Goal: Entertainment & Leisure: Consume media (video, audio)

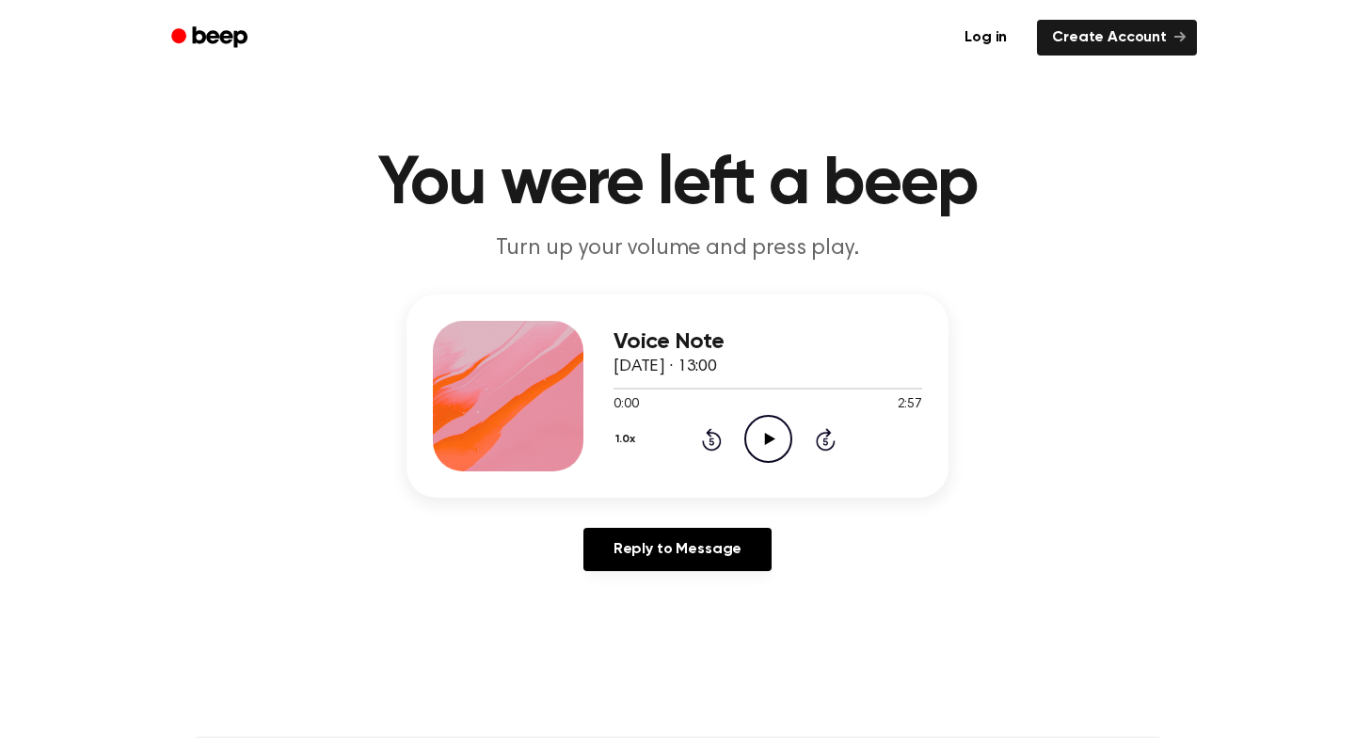
click at [774, 444] on icon "Play Audio" at bounding box center [769, 439] width 48 height 48
click at [821, 435] on icon at bounding box center [826, 439] width 20 height 23
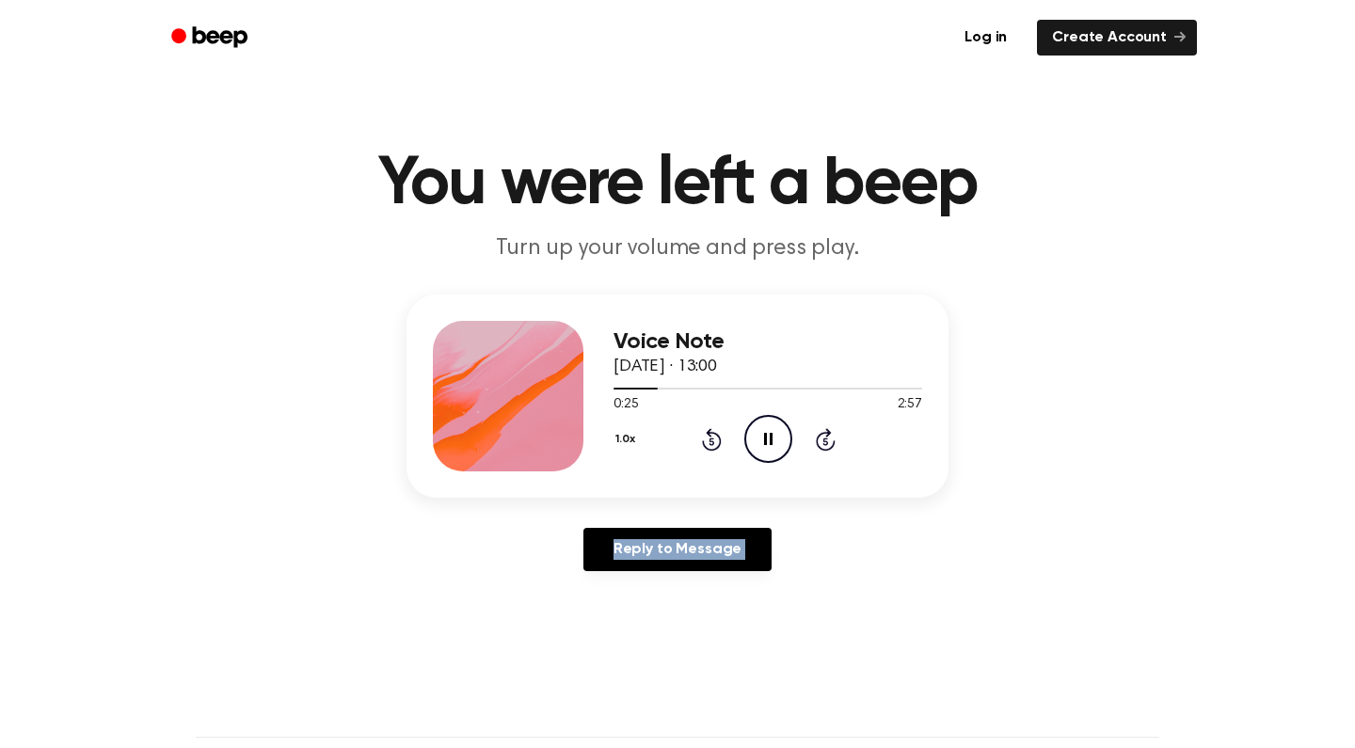
click at [821, 435] on icon at bounding box center [826, 439] width 20 height 23
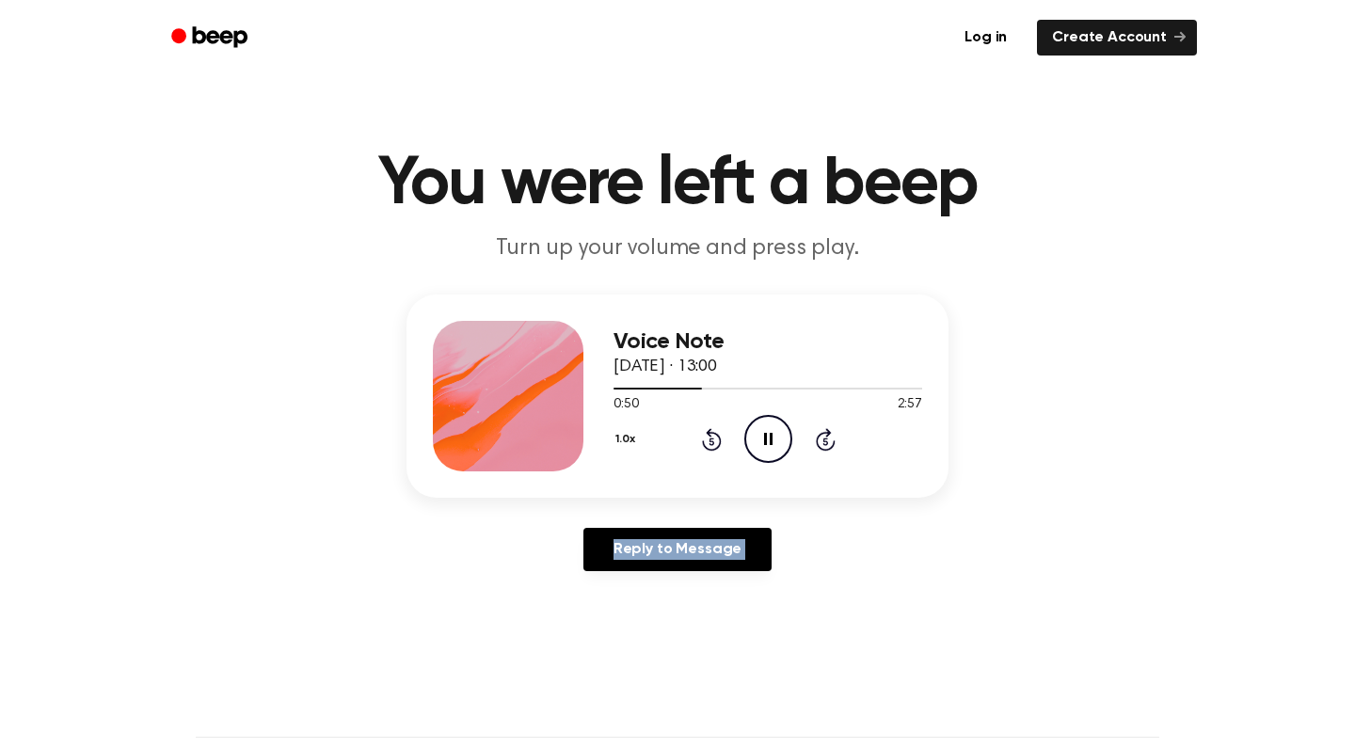
click at [821, 435] on icon at bounding box center [826, 439] width 20 height 23
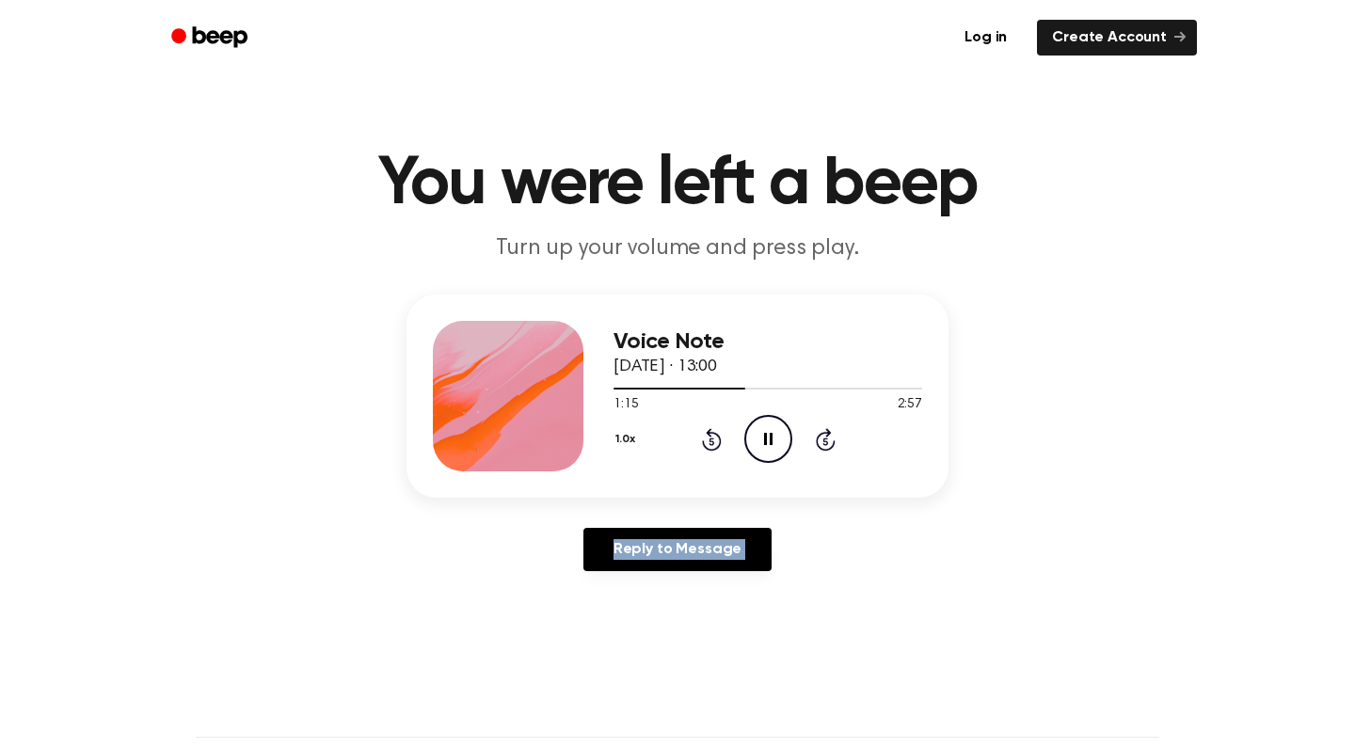
click at [821, 435] on icon at bounding box center [826, 439] width 20 height 23
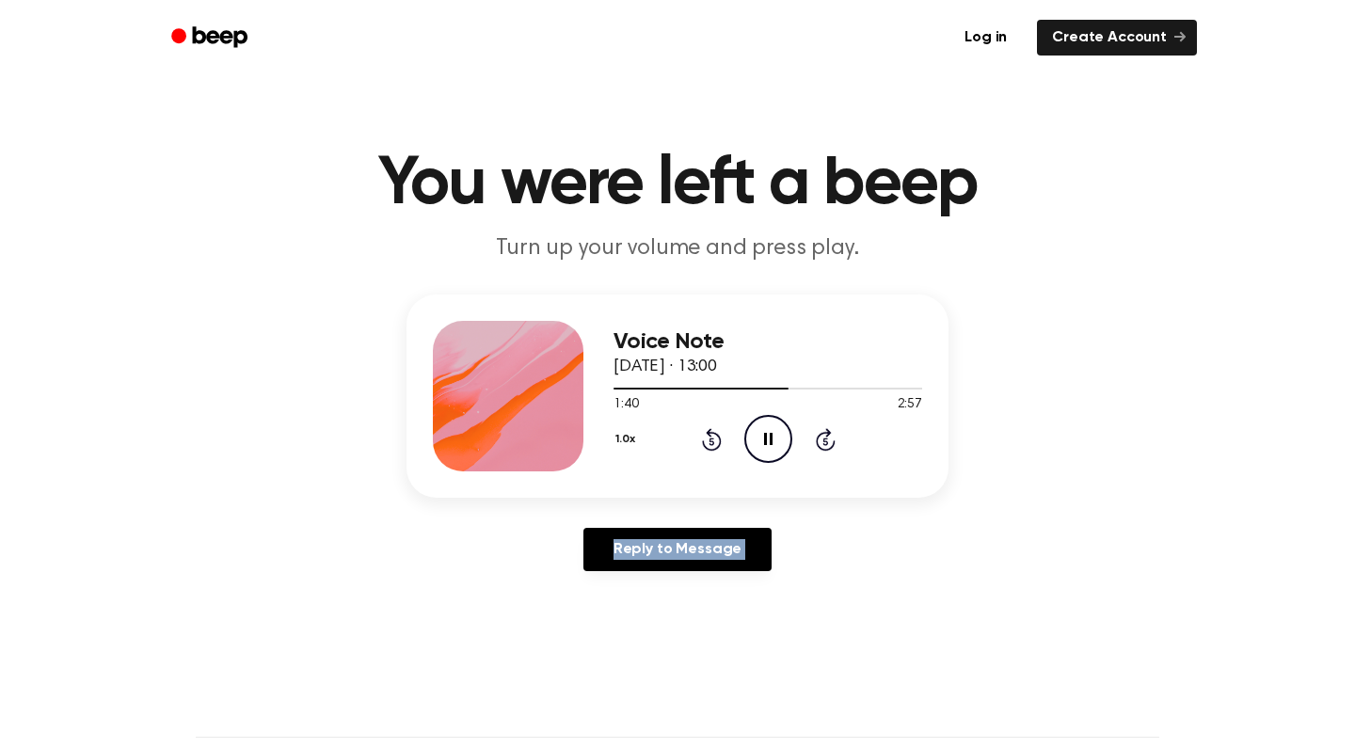
click at [821, 435] on icon at bounding box center [826, 439] width 20 height 23
click at [877, 444] on div "1.0x Rewind 5 seconds Pause Audio Skip 5 seconds" at bounding box center [768, 439] width 309 height 48
click at [765, 420] on icon "Pause Audio" at bounding box center [769, 439] width 48 height 48
click at [765, 417] on circle at bounding box center [768, 439] width 46 height 46
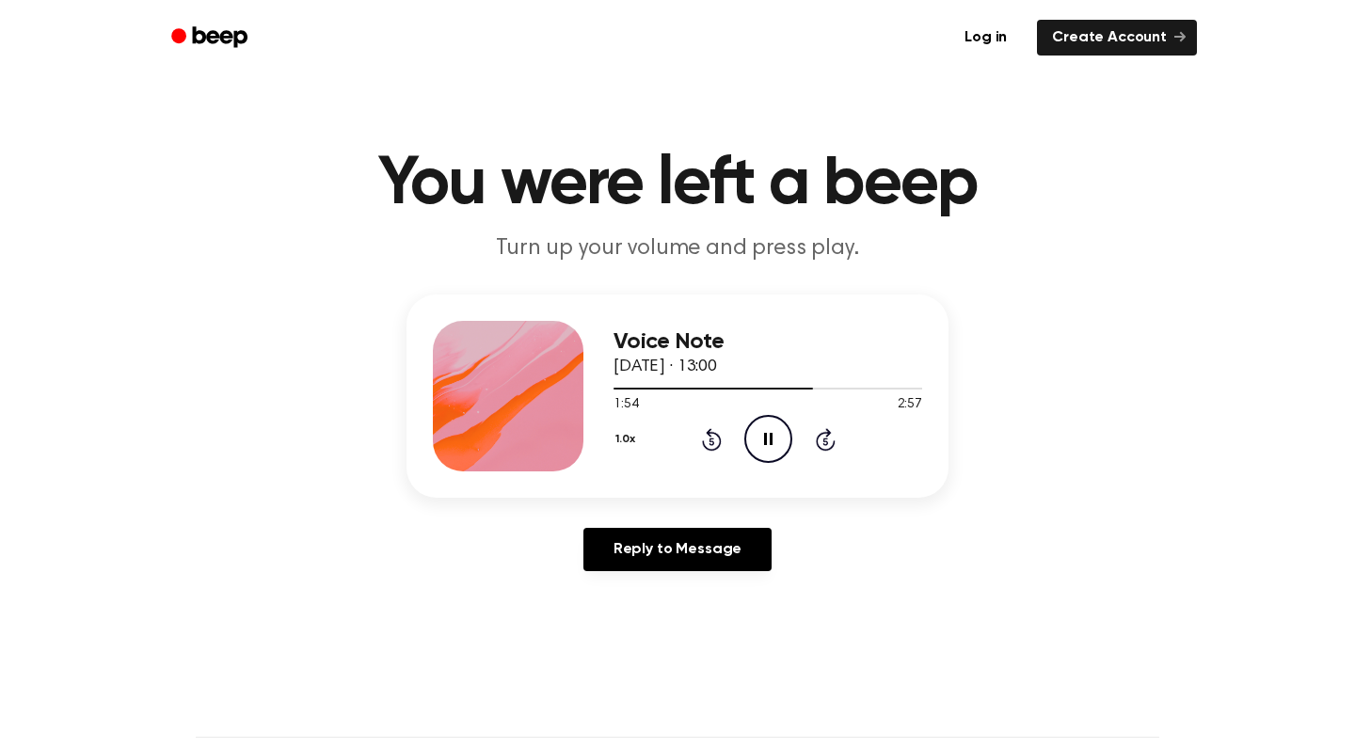
click at [765, 417] on circle at bounding box center [768, 439] width 46 height 46
click at [765, 420] on icon "Pause Audio" at bounding box center [769, 439] width 48 height 48
click at [765, 441] on icon at bounding box center [769, 439] width 10 height 12
click at [765, 441] on icon at bounding box center [768, 439] width 8 height 12
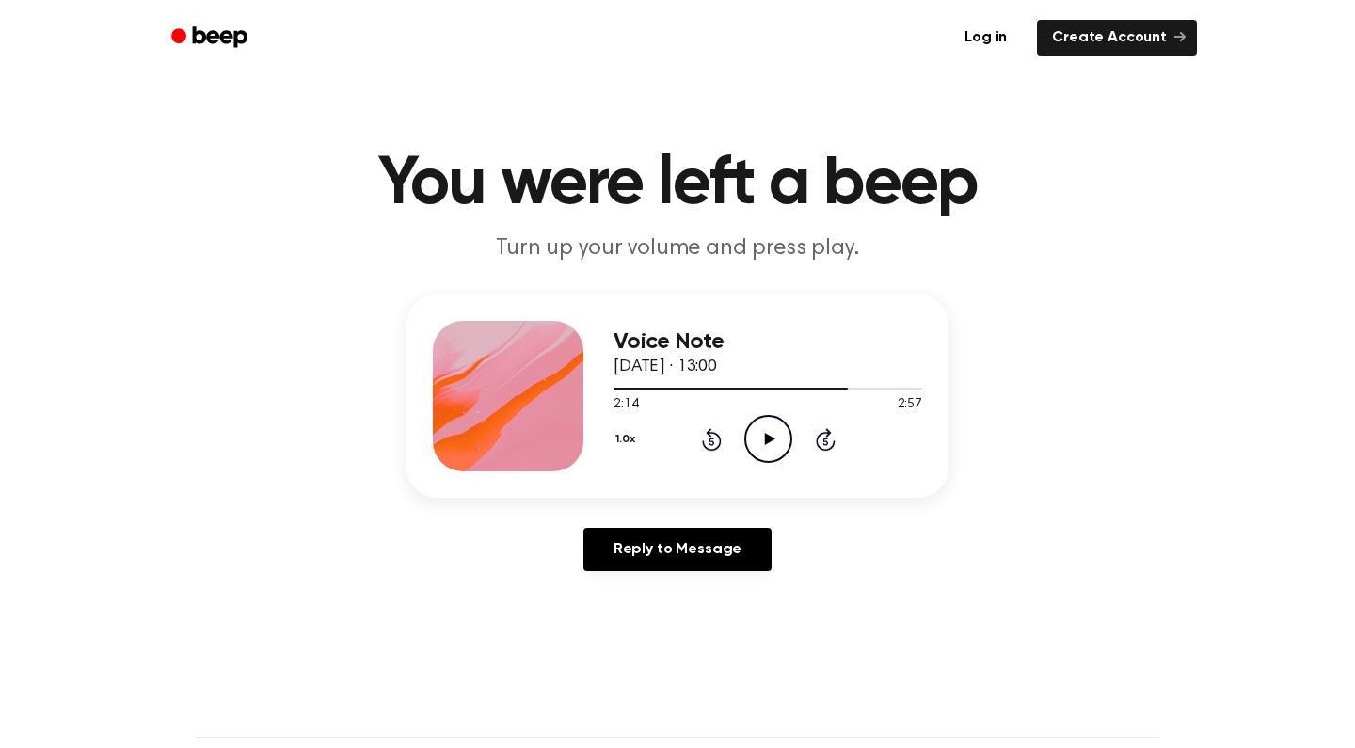
click at [743, 431] on div "1.0x Rewind 5 seconds Play Audio Skip 5 seconds" at bounding box center [768, 439] width 309 height 48
click at [757, 436] on icon "Play Audio" at bounding box center [769, 439] width 48 height 48
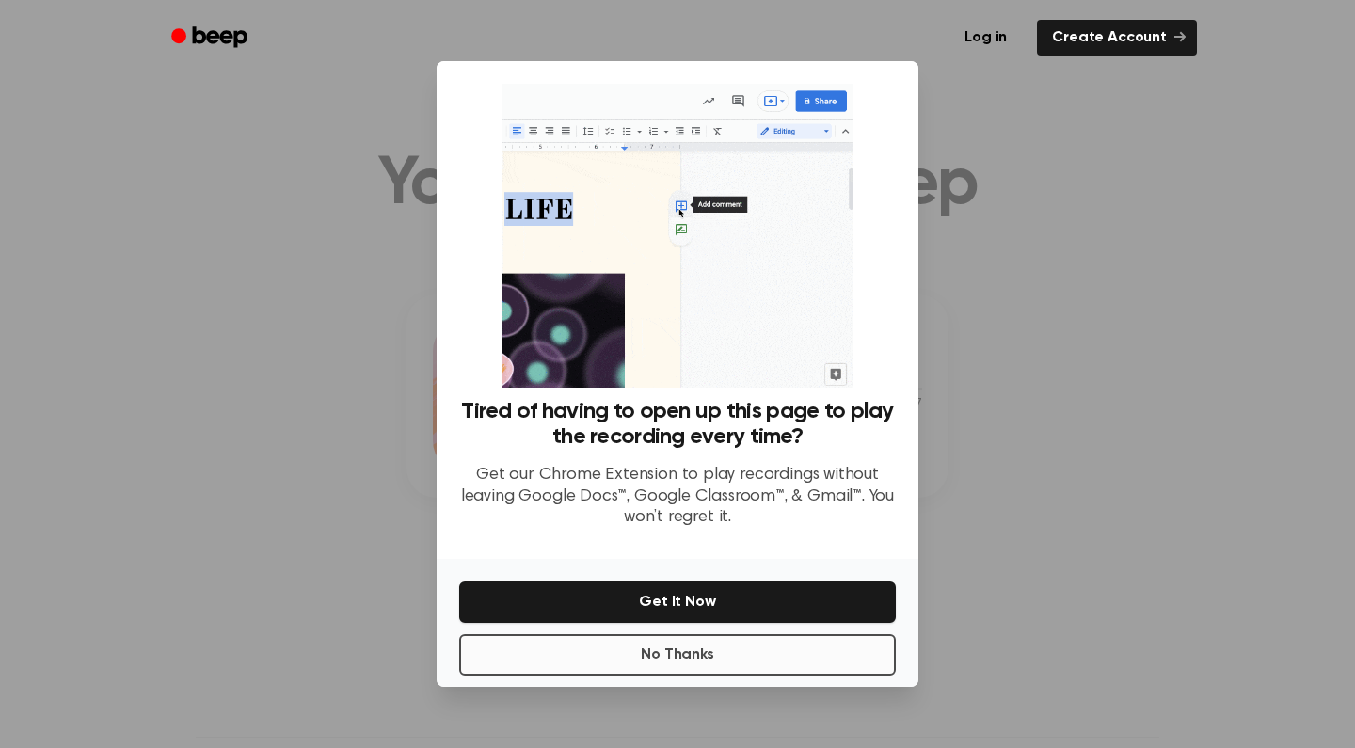
click at [630, 653] on button "No Thanks" at bounding box center [677, 654] width 437 height 41
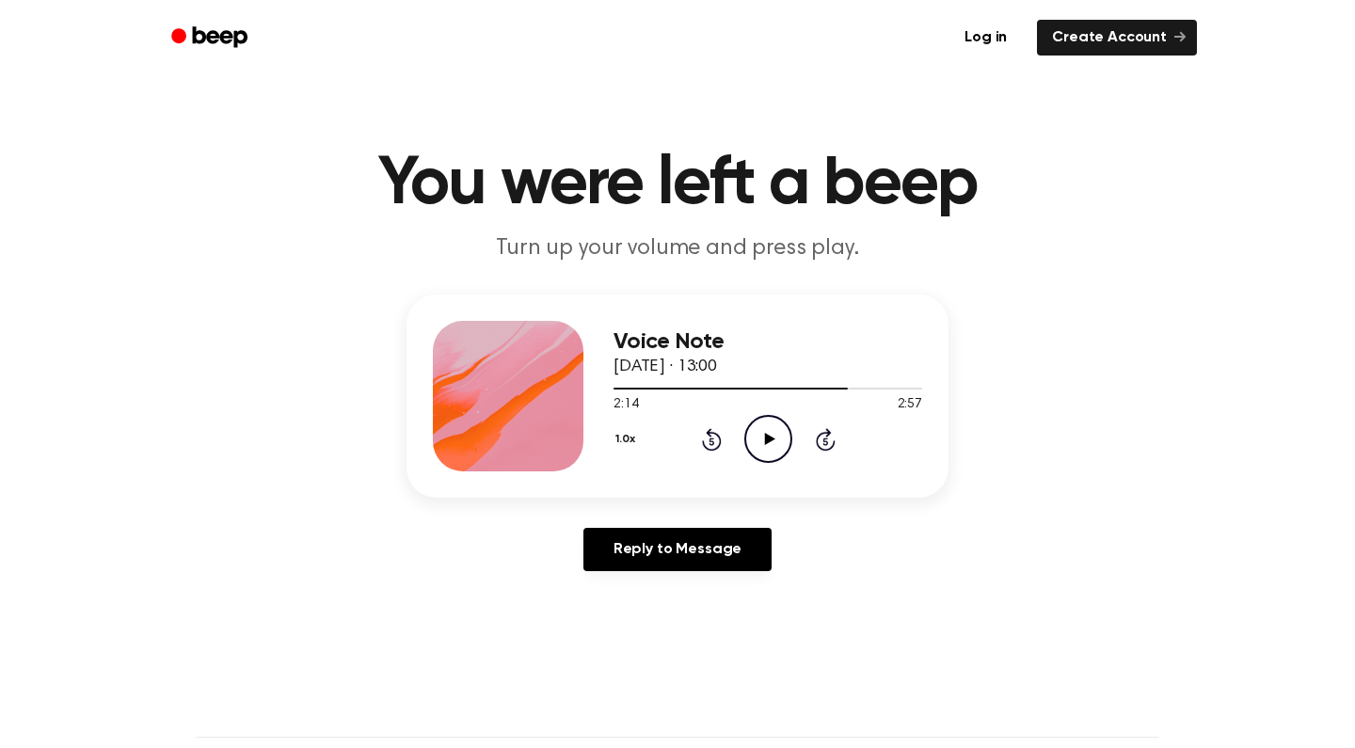
click at [763, 428] on icon "Play Audio" at bounding box center [769, 439] width 48 height 48
click at [704, 437] on icon "Rewind 5 seconds" at bounding box center [711, 439] width 21 height 24
click at [815, 584] on div "Reply to Message" at bounding box center [678, 557] width 542 height 58
click at [761, 452] on icon "Pause Audio" at bounding box center [769, 439] width 48 height 48
